Goal: Task Accomplishment & Management: Use online tool/utility

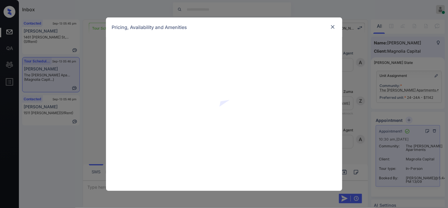
scroll to position [1992, 0]
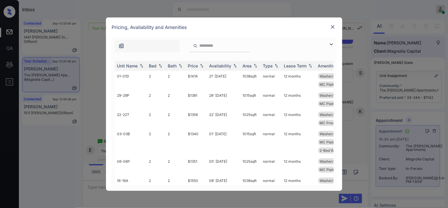
drag, startPoint x: 330, startPoint y: 45, endPoint x: 144, endPoint y: 40, distance: 186.4
click at [330, 44] on img at bounding box center [331, 44] width 7 height 7
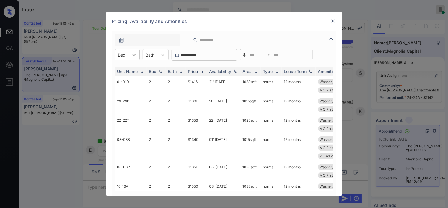
click at [129, 51] on div at bounding box center [134, 54] width 11 height 11
click at [126, 65] on div "1" at bounding box center [127, 69] width 25 height 11
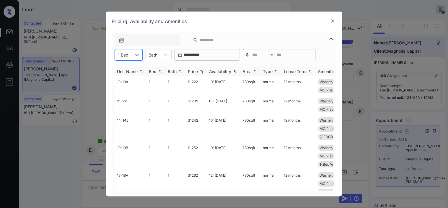
click at [197, 68] on th "Price" at bounding box center [196, 71] width 21 height 10
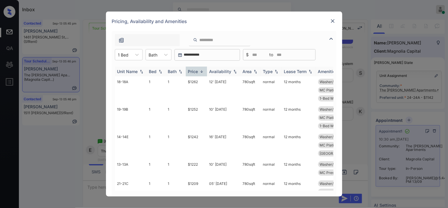
click at [197, 68] on th "Price" at bounding box center [196, 71] width 21 height 10
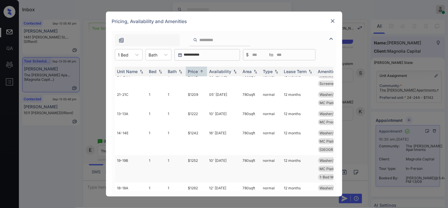
scroll to position [0, 0]
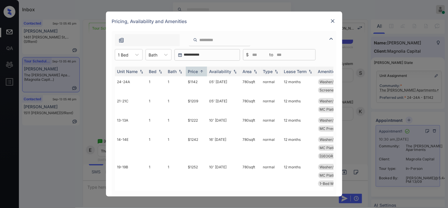
click at [333, 22] on img at bounding box center [333, 21] width 6 height 6
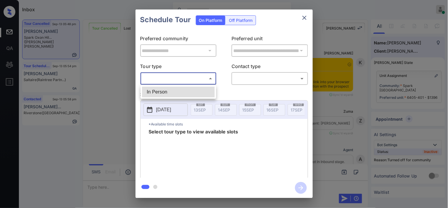
scroll to position [1806, 0]
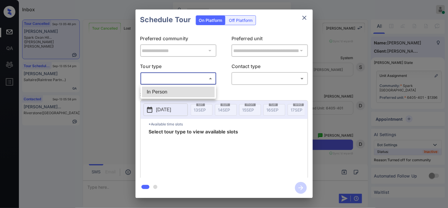
click at [182, 94] on li "In Person" at bounding box center [178, 92] width 73 height 11
type input "********"
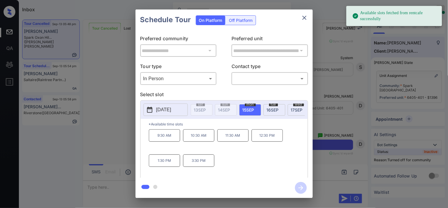
click at [155, 110] on button "[DATE]" at bounding box center [166, 109] width 44 height 12
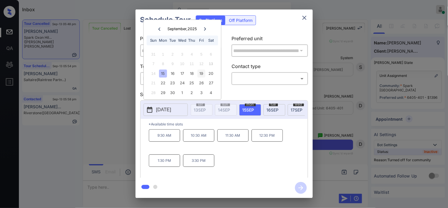
click at [201, 75] on div "19" at bounding box center [202, 73] width 8 height 8
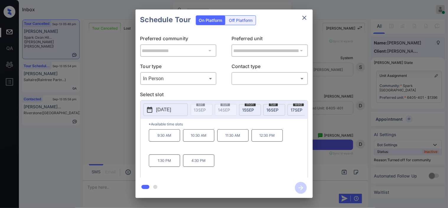
click at [115, 105] on div "**********" at bounding box center [224, 103] width 448 height 207
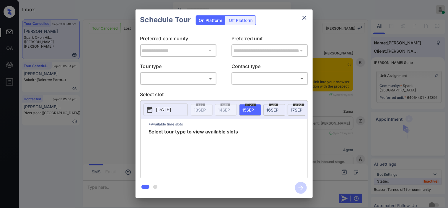
click at [202, 83] on body "Inbox [PERSON_NAME] Online Set yourself offline Set yourself on break Profile S…" at bounding box center [224, 104] width 448 height 208
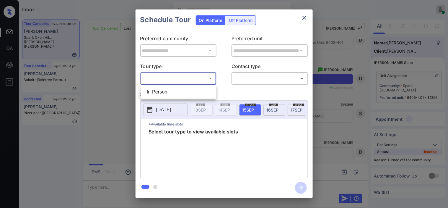
drag, startPoint x: 199, startPoint y: 89, endPoint x: 235, endPoint y: 86, distance: 35.6
click at [200, 89] on li "In Person" at bounding box center [178, 92] width 73 height 11
type input "********"
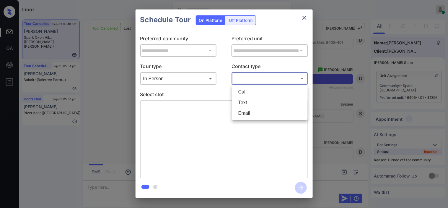
click at [244, 81] on body "Inbox [PERSON_NAME] Online Set yourself offline Set yourself on break Profile S…" at bounding box center [224, 104] width 448 height 208
click at [247, 102] on li "Text" at bounding box center [270, 102] width 73 height 11
type input "****"
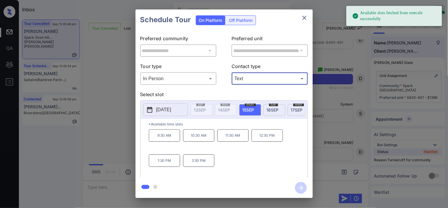
click at [158, 108] on p "[DATE]" at bounding box center [163, 109] width 15 height 7
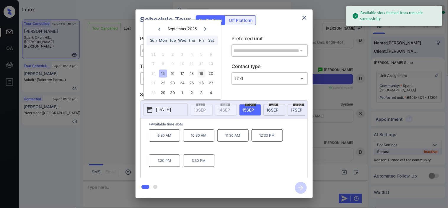
click at [200, 72] on div "19" at bounding box center [202, 73] width 8 height 8
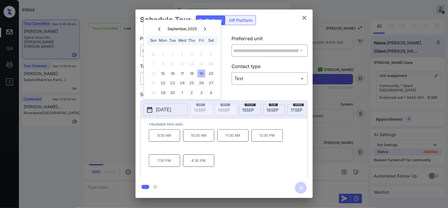
click at [269, 141] on p "12:30 PM" at bounding box center [267, 135] width 31 height 12
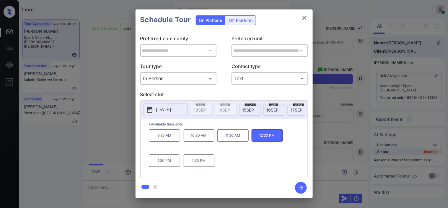
click at [300, 187] on icon "button" at bounding box center [301, 187] width 5 height 5
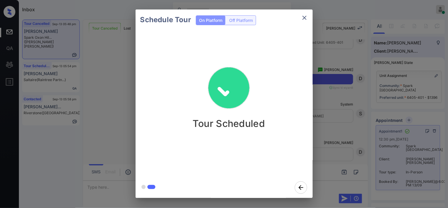
click at [340, 90] on div "Schedule Tour On Platform Off Platform Tour Scheduled" at bounding box center [224, 103] width 448 height 207
